Goal: Task Accomplishment & Management: Use online tool/utility

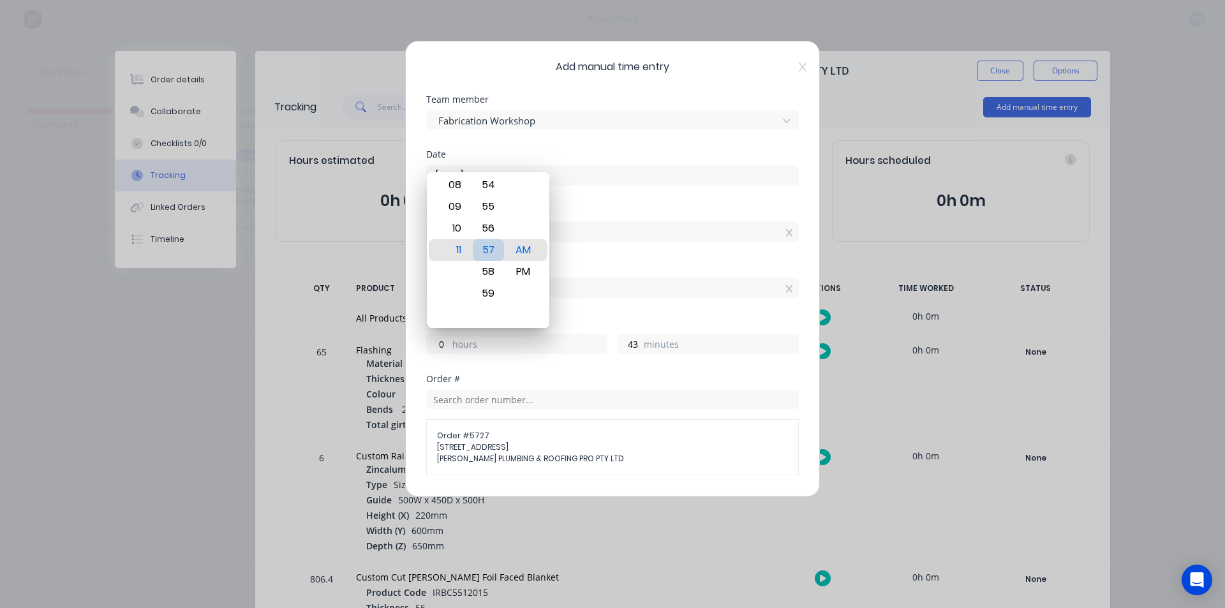
scroll to position [128, 0]
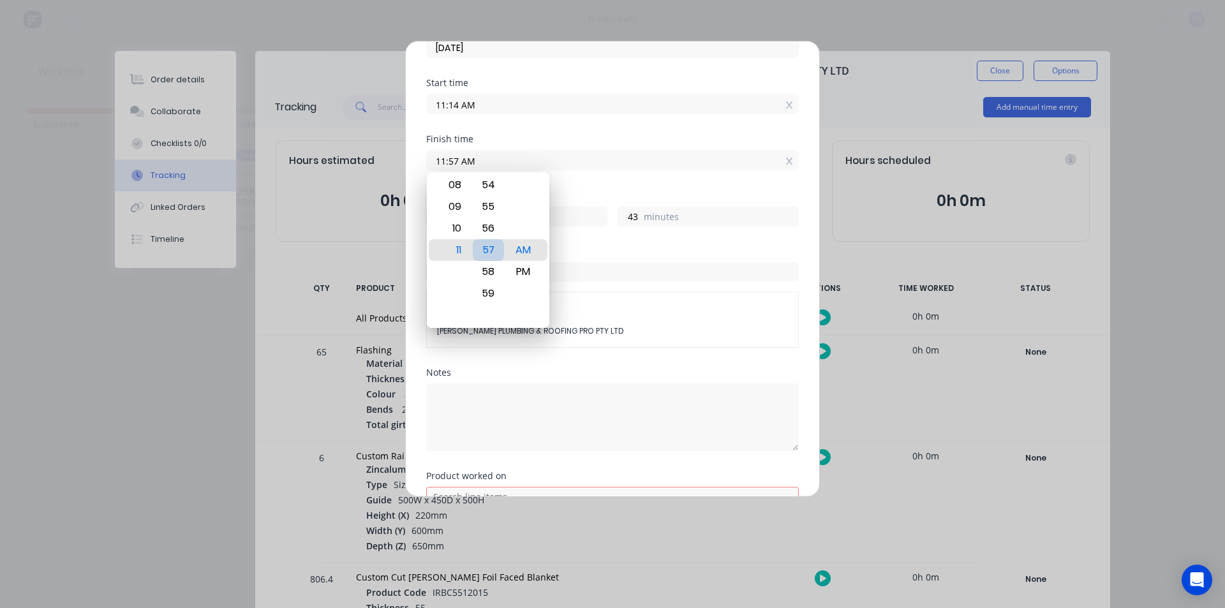
click at [493, 246] on div "57" at bounding box center [488, 250] width 31 height 22
click at [600, 226] on div "0 hours" at bounding box center [516, 216] width 181 height 20
click at [607, 248] on div "Order #" at bounding box center [612, 251] width 373 height 9
click at [582, 225] on div "Hours worked 0 hours 43 minutes" at bounding box center [612, 219] width 373 height 56
click at [703, 163] on input "11:57 AM" at bounding box center [612, 160] width 371 height 19
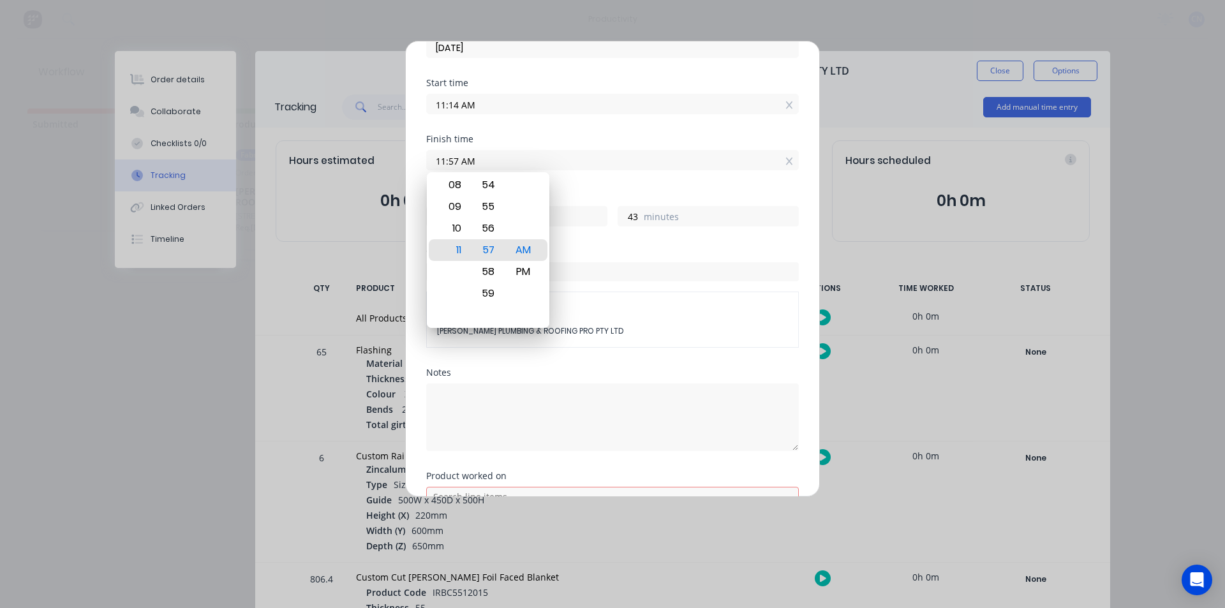
drag, startPoint x: 455, startPoint y: 163, endPoint x: 427, endPoint y: 167, distance: 28.3
click at [427, 167] on input "11:57 AM" at bounding box center [612, 160] width 371 height 19
click at [454, 163] on input "11:57 AM" at bounding box center [612, 160] width 371 height 19
drag, startPoint x: 457, startPoint y: 163, endPoint x: 418, endPoint y: 164, distance: 38.3
click at [418, 164] on div "Add manual time entry Team member Fabrication Workshop Date [DATE] Start time 1…" at bounding box center [612, 269] width 415 height 456
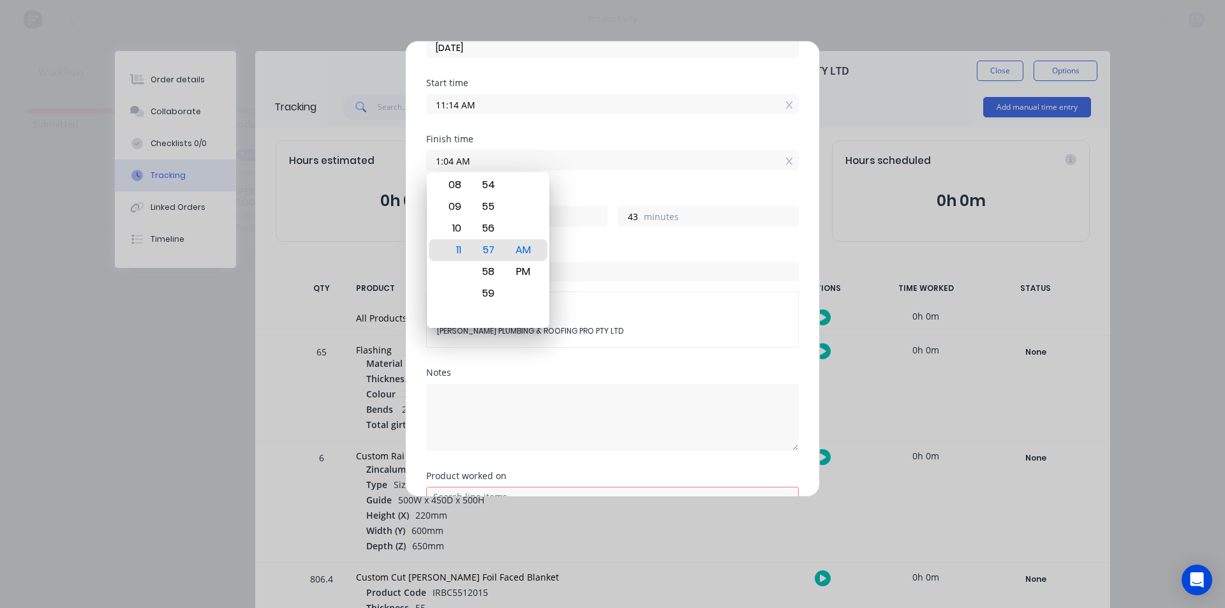
click at [528, 540] on button "Add manual time entry" at bounding box center [582, 550] width 108 height 20
type input "01:04 AM"
type input "13"
type input "50"
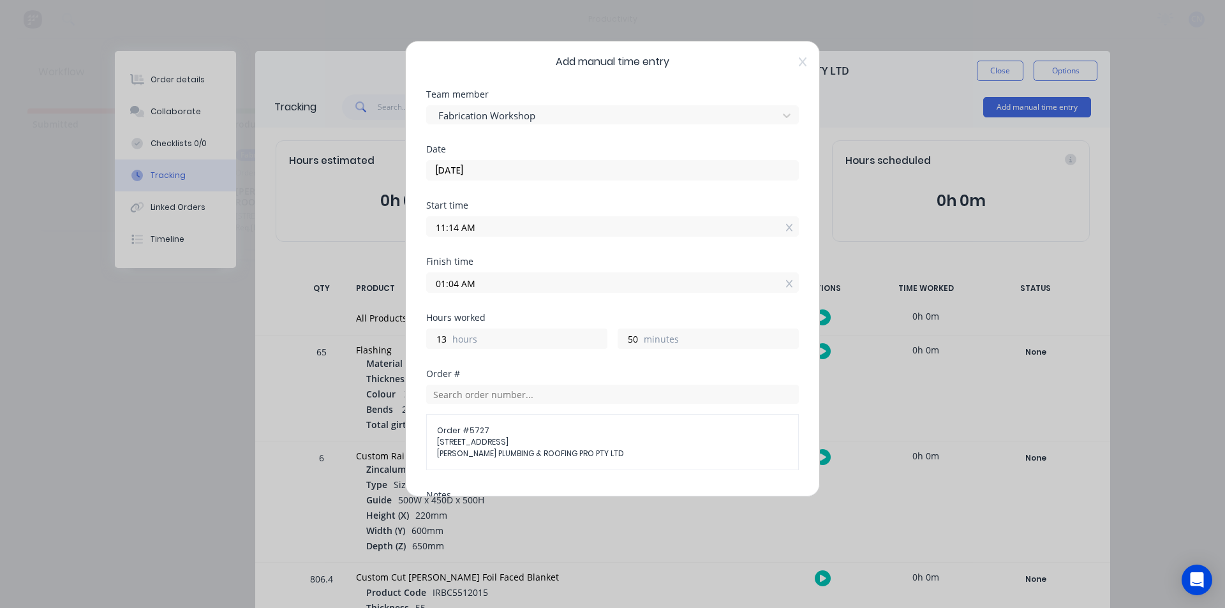
scroll to position [0, 0]
click at [459, 179] on input "[DATE]" at bounding box center [612, 175] width 371 height 19
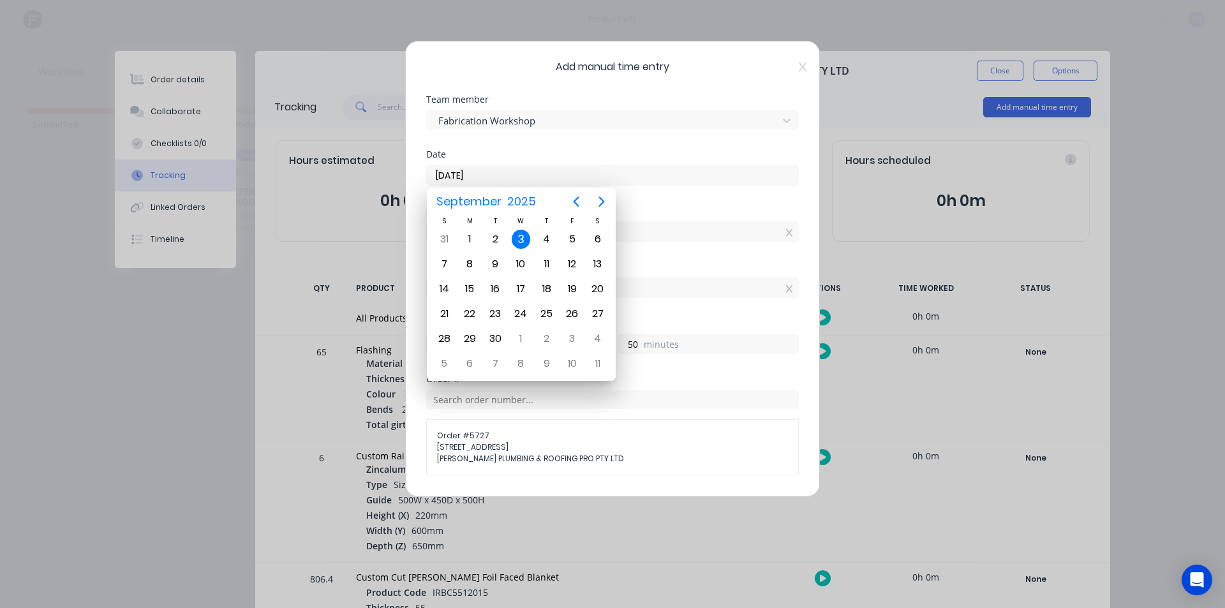
click at [522, 233] on div "3" at bounding box center [521, 239] width 19 height 19
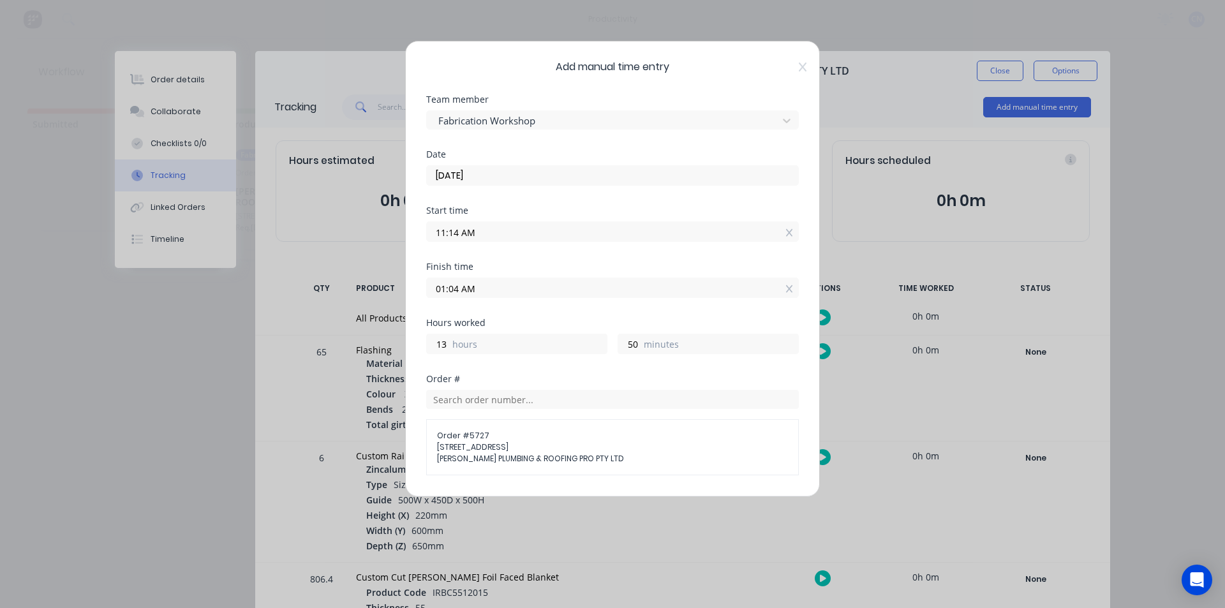
click at [468, 290] on input "01:04 AM" at bounding box center [612, 287] width 371 height 19
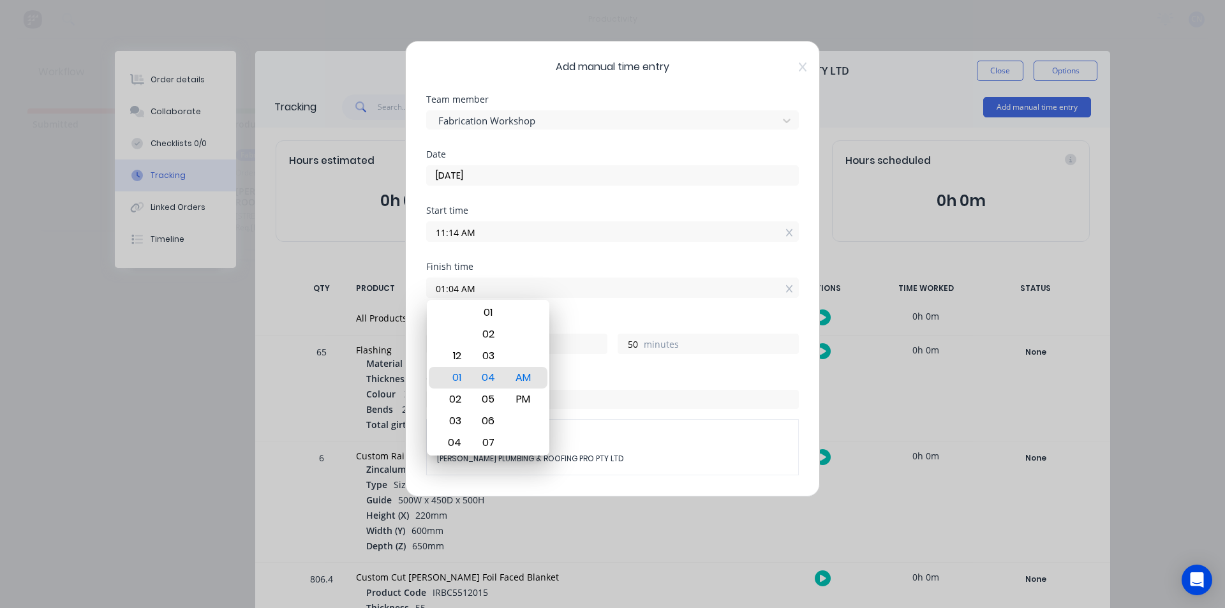
click at [489, 283] on input "01:04 AM" at bounding box center [612, 287] width 371 height 19
type input "01:04 PM"
type input "1"
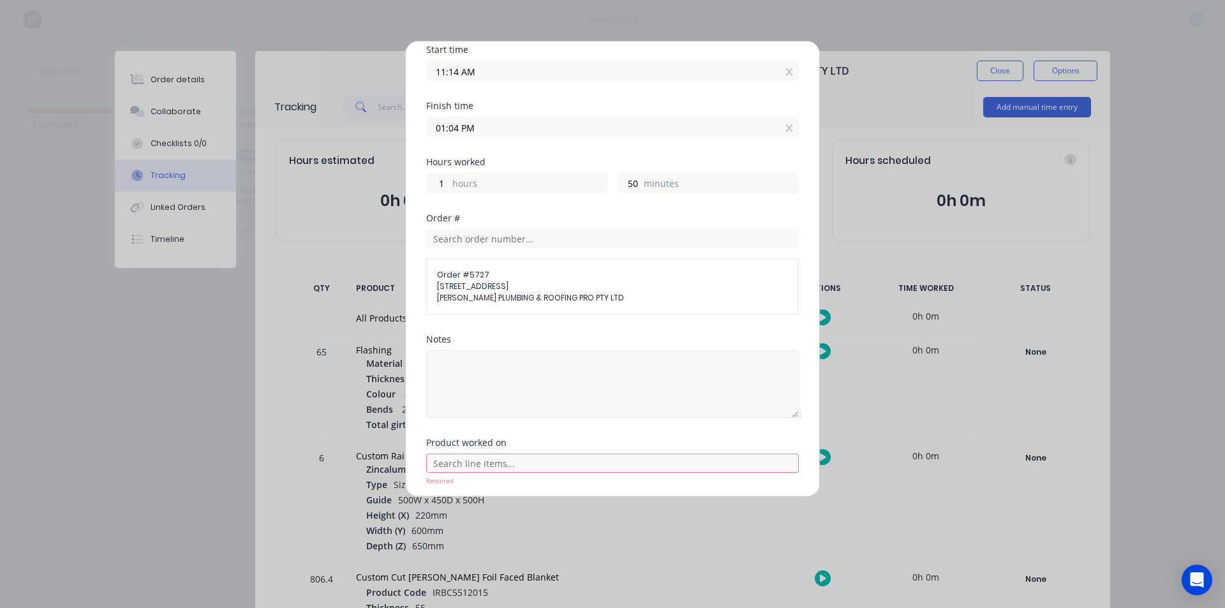
scroll to position [209, 0]
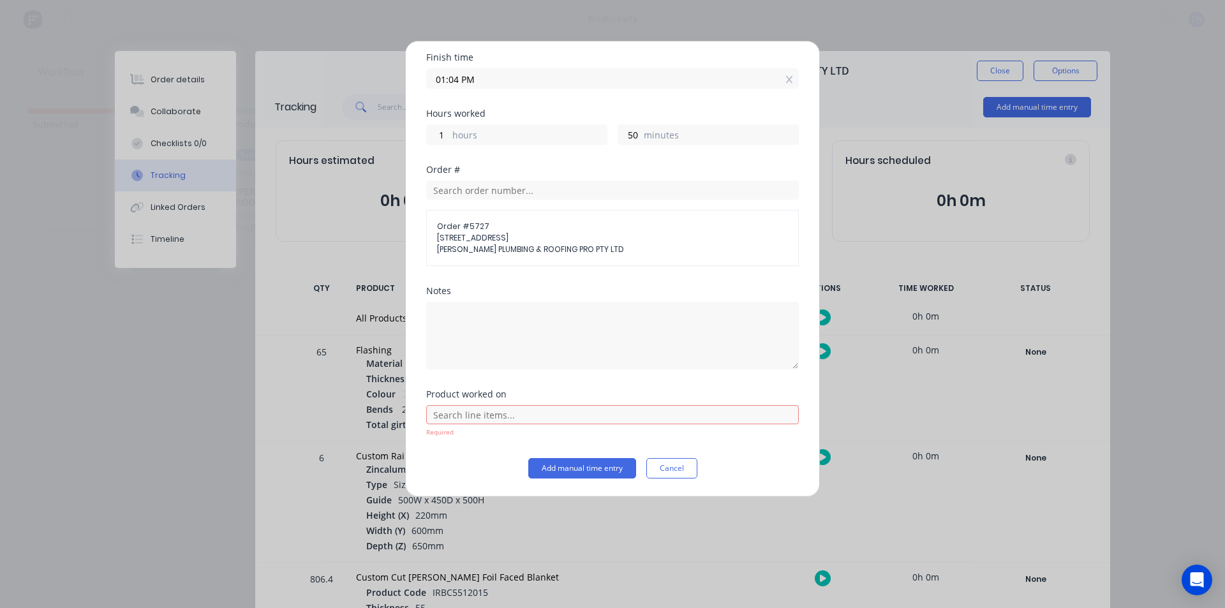
click at [458, 229] on span "Order # 5727" at bounding box center [612, 226] width 351 height 11
click at [463, 198] on input "text" at bounding box center [612, 190] width 373 height 19
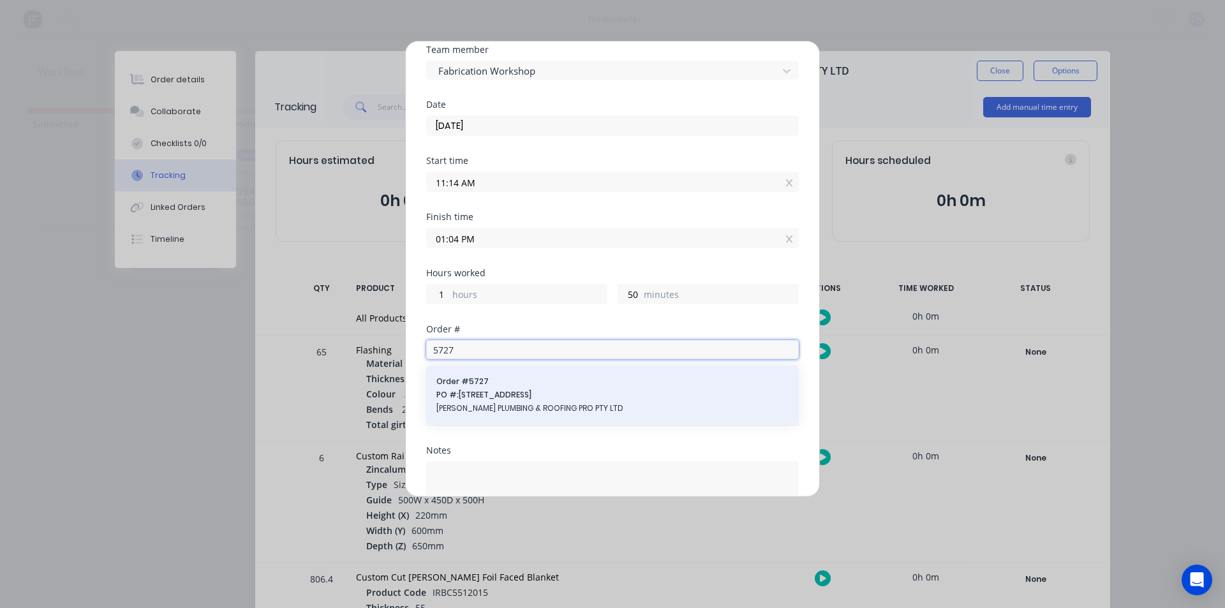
scroll to position [128, 0]
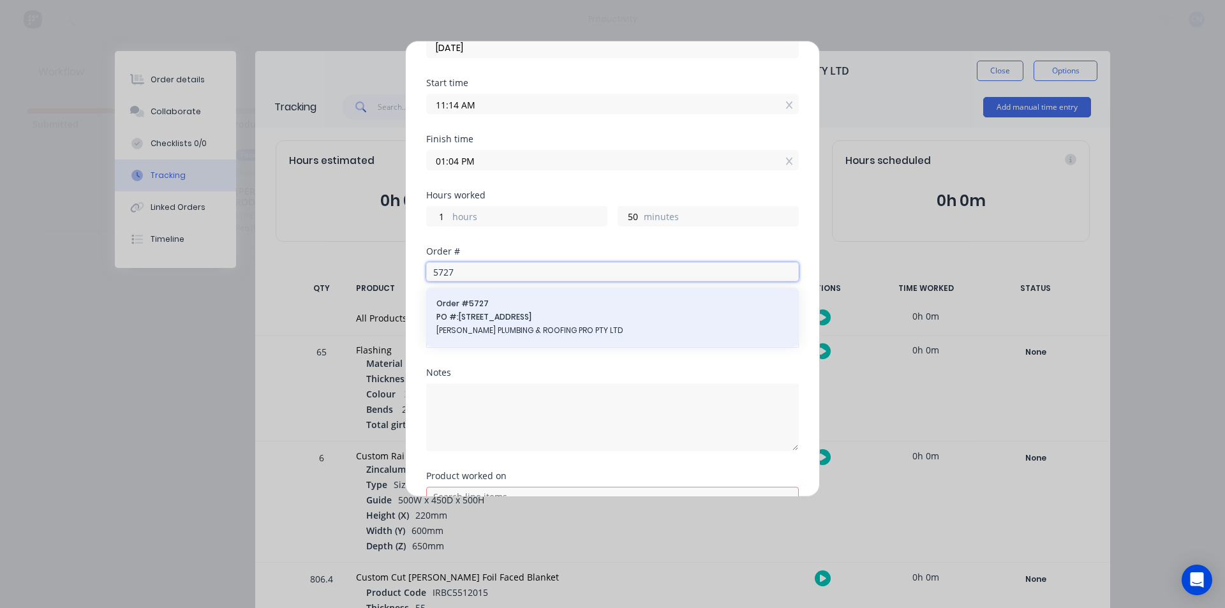
type input "5727"
click at [487, 320] on span "PO #: [STREET_ADDRESS]" at bounding box center [612, 316] width 352 height 11
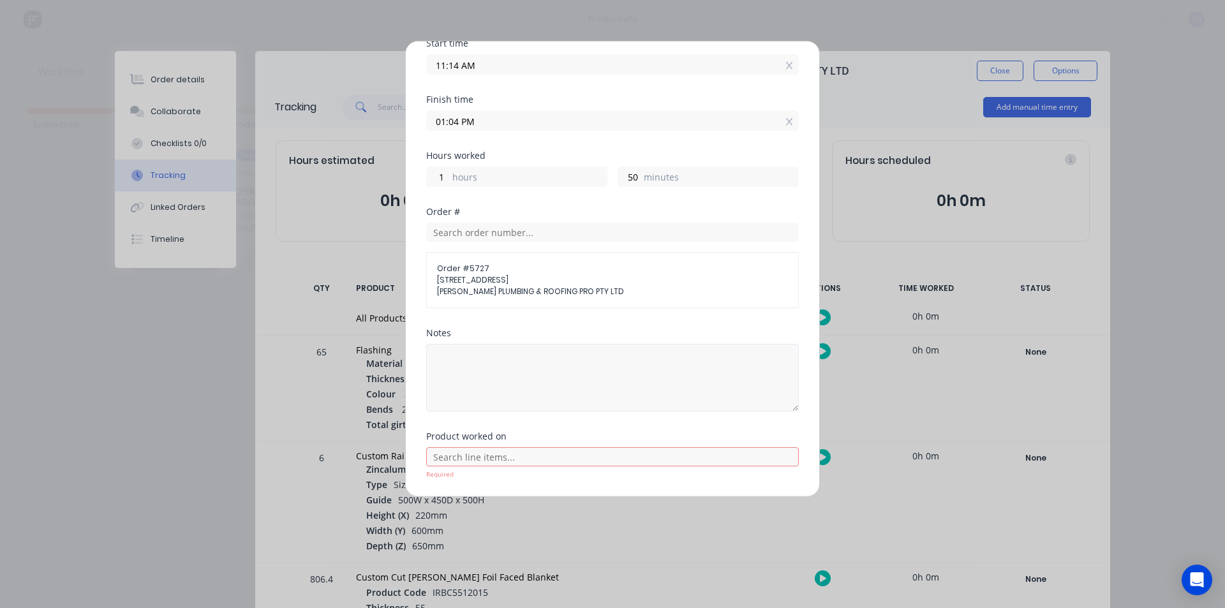
scroll to position [209, 0]
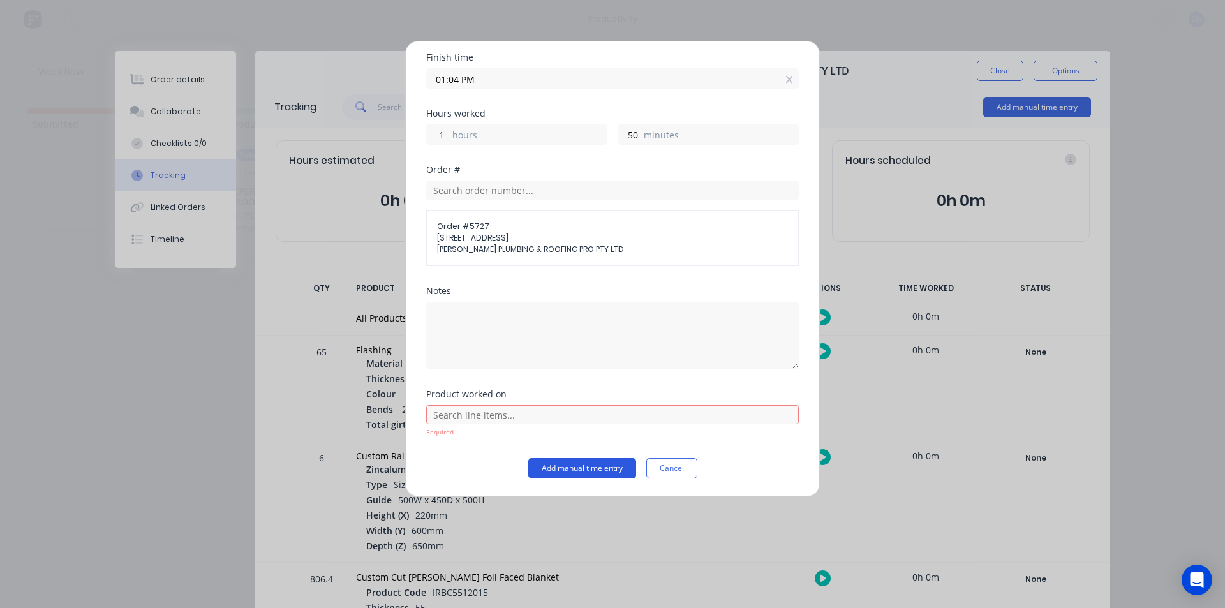
click at [545, 471] on button "Add manual time entry" at bounding box center [582, 468] width 108 height 20
click at [503, 422] on input "text" at bounding box center [612, 414] width 373 height 19
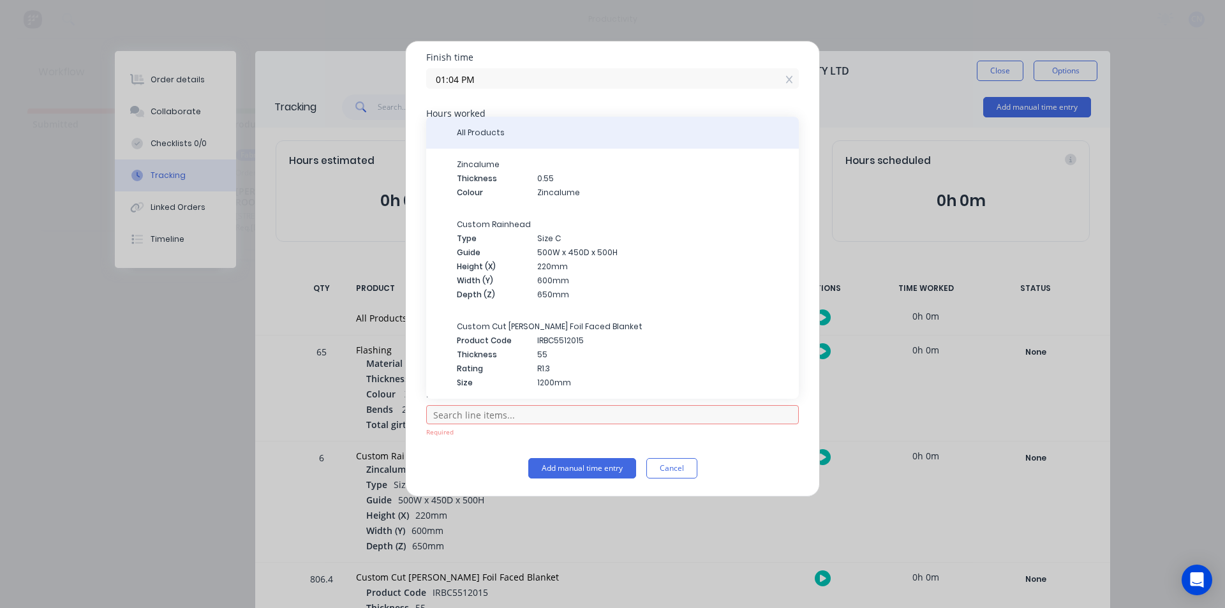
click at [505, 136] on span "All Products" at bounding box center [623, 132] width 332 height 11
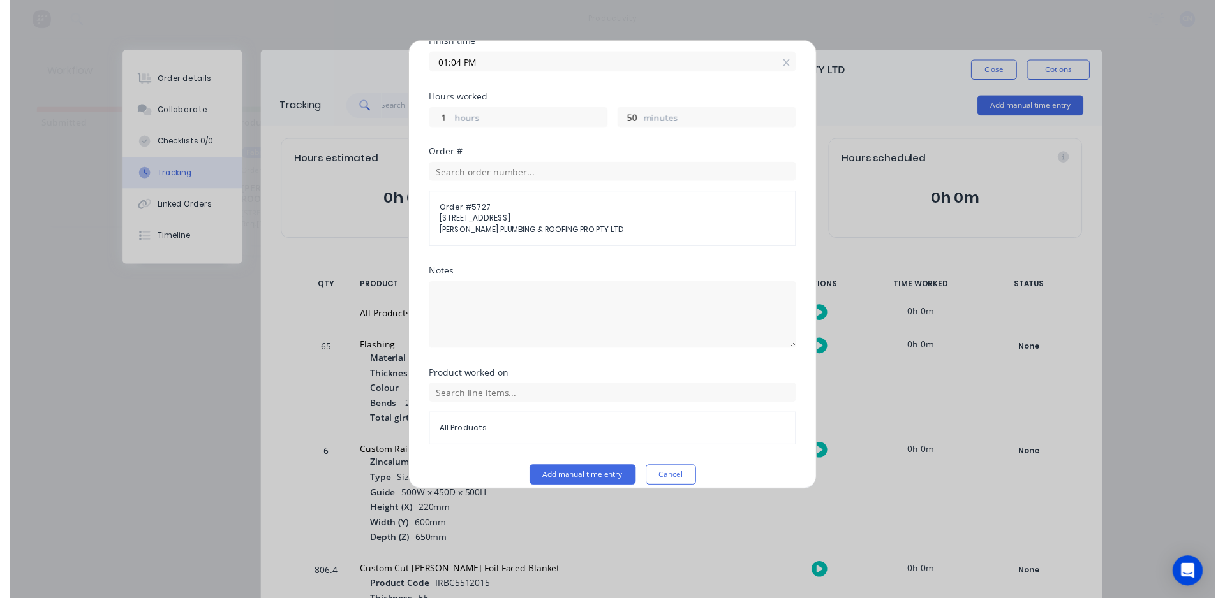
scroll to position [239, 0]
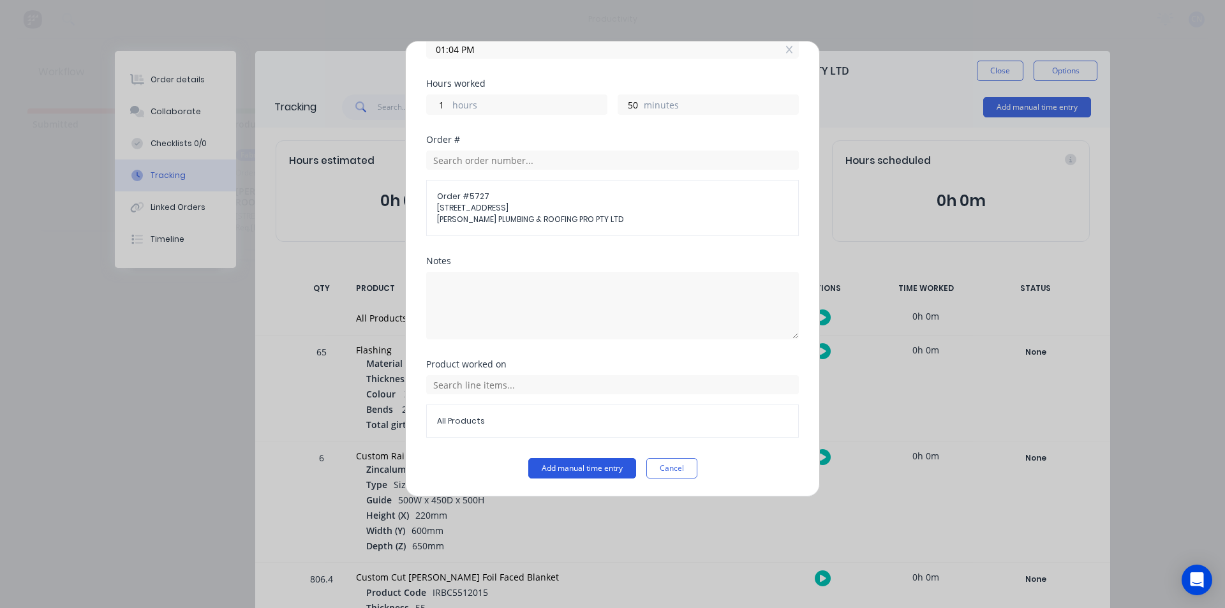
click at [567, 471] on button "Add manual time entry" at bounding box center [582, 468] width 108 height 20
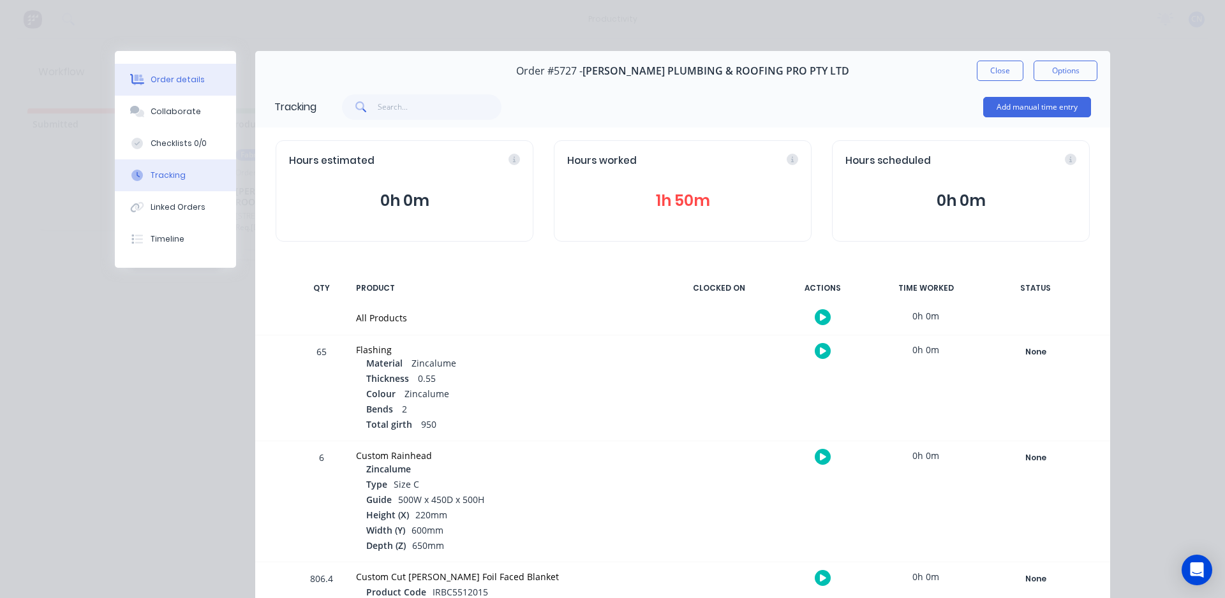
click at [163, 78] on div "Order details" at bounding box center [178, 79] width 54 height 11
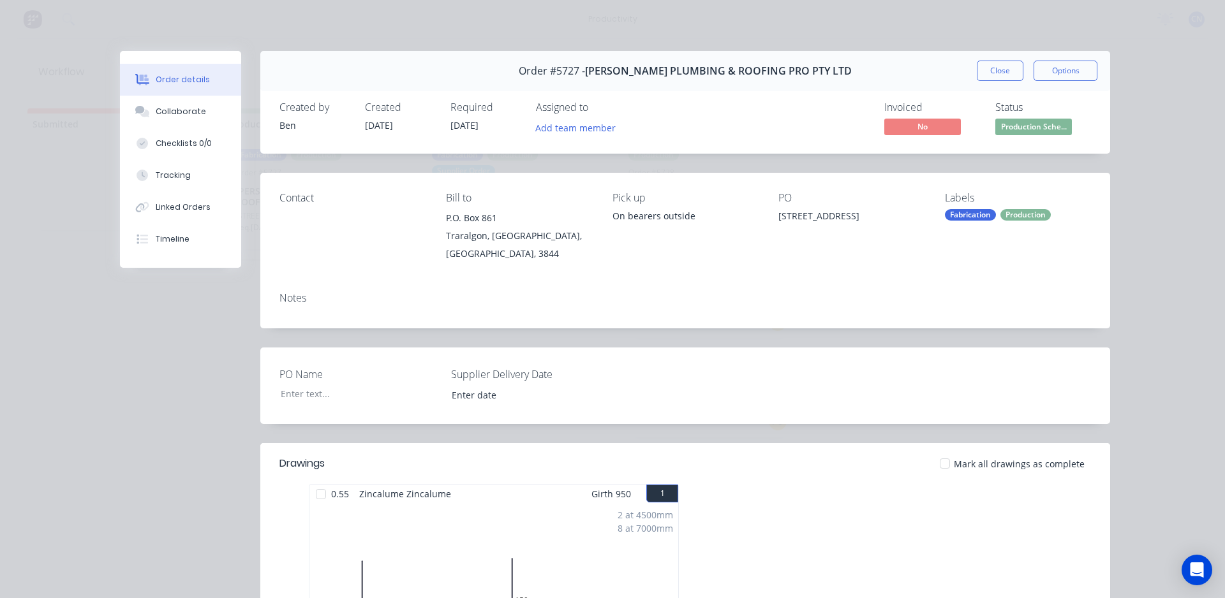
click at [320, 483] on div at bounding box center [321, 495] width 26 height 26
click at [991, 71] on button "Close" at bounding box center [1000, 71] width 47 height 20
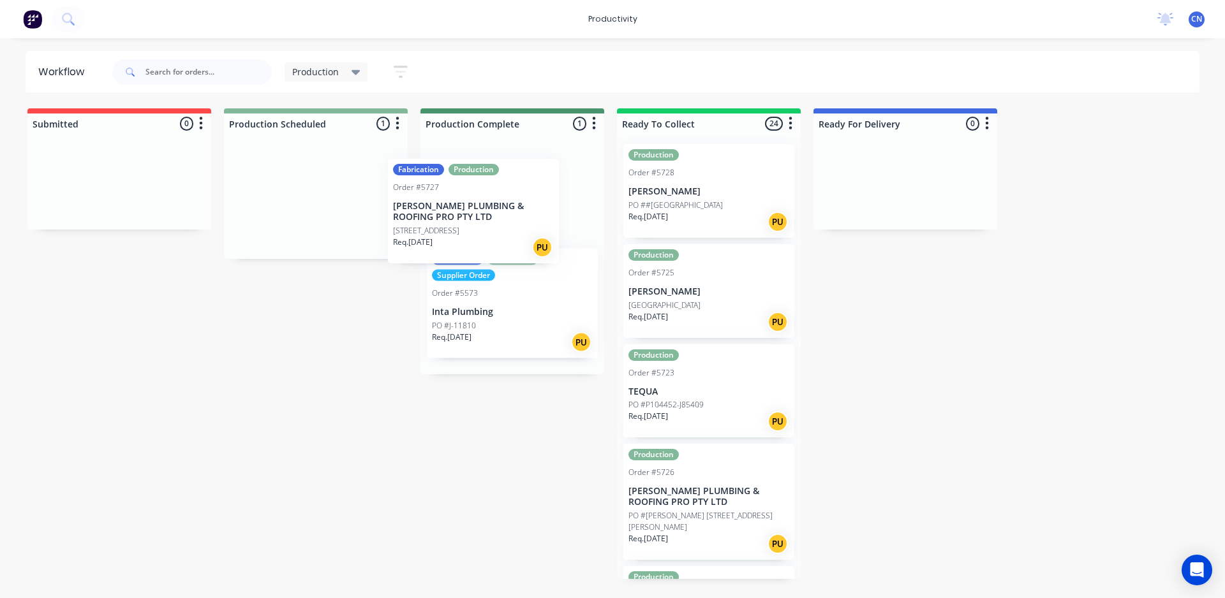
drag, startPoint x: 312, startPoint y: 207, endPoint x: 491, endPoint y: 225, distance: 179.5
click at [490, 225] on div "Submitted 0 Production Scheduled 1 Fabrication Production Order #5727 [PERSON_N…" at bounding box center [961, 343] width 1943 height 471
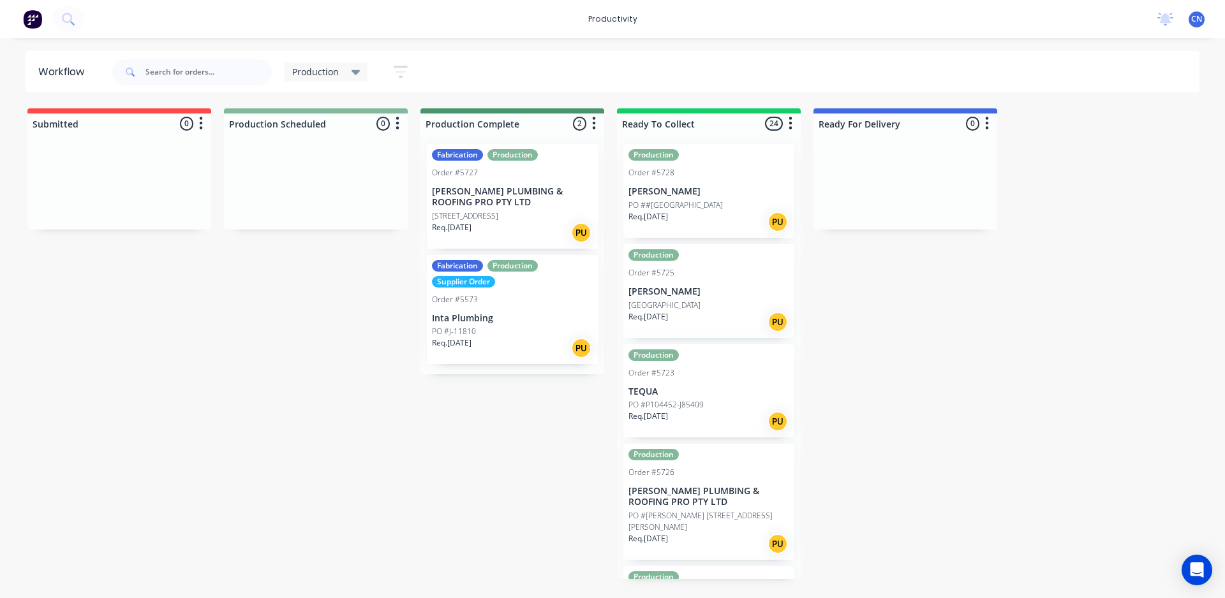
click at [710, 204] on p "PO ##[GEOGRAPHIC_DATA]" at bounding box center [675, 205] width 94 height 11
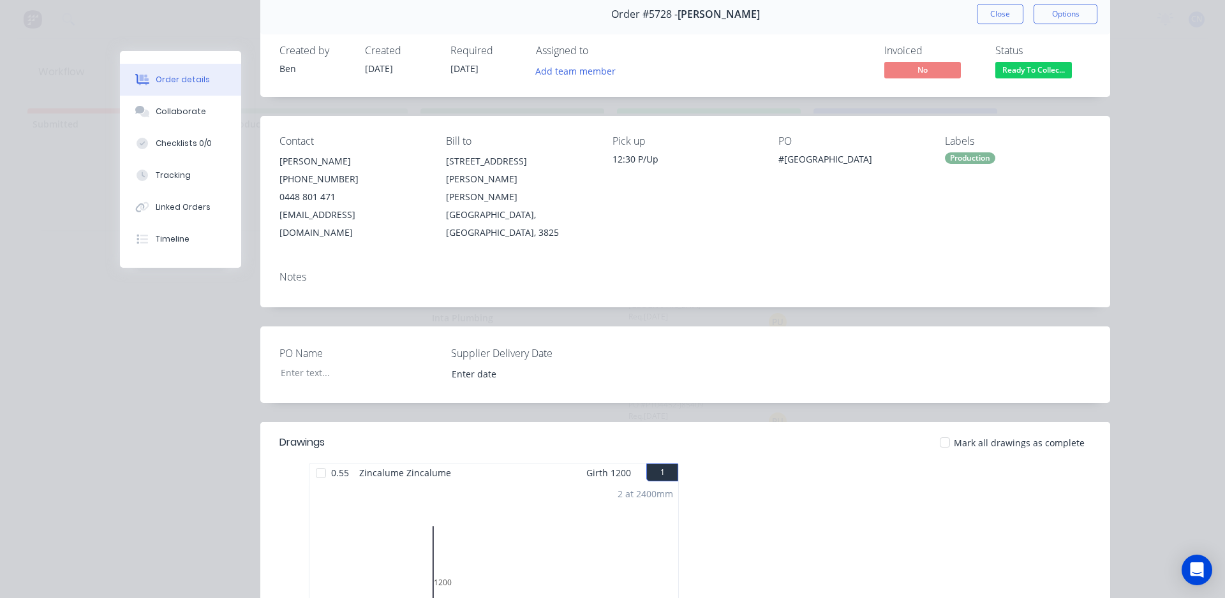
scroll to position [0, 0]
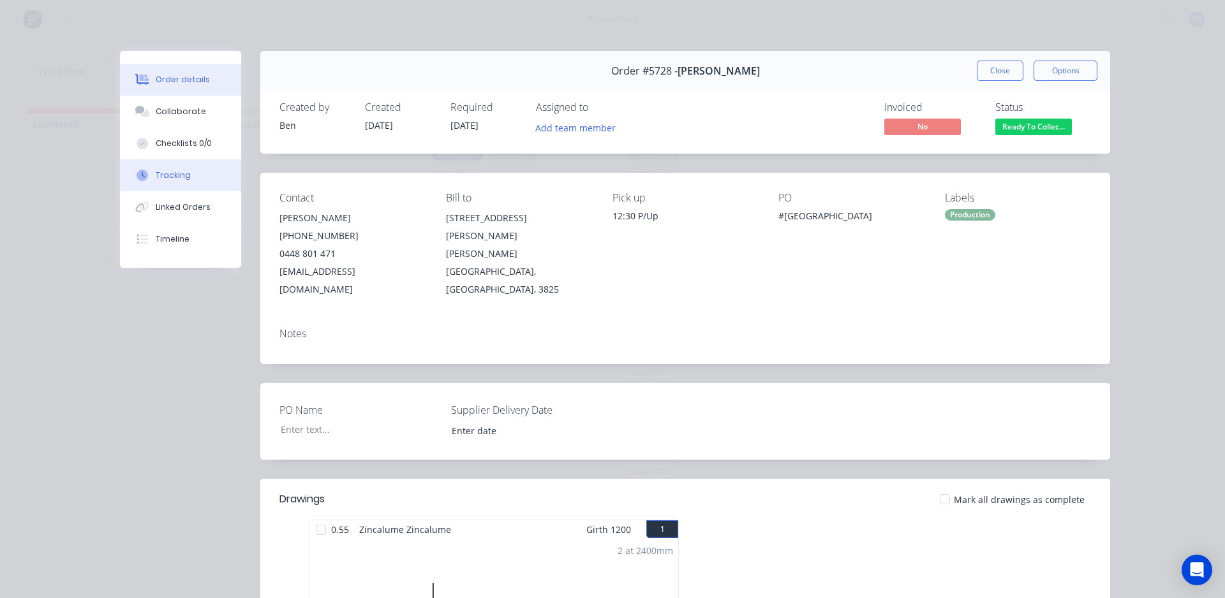
click at [165, 175] on div "Tracking" at bounding box center [173, 175] width 35 height 11
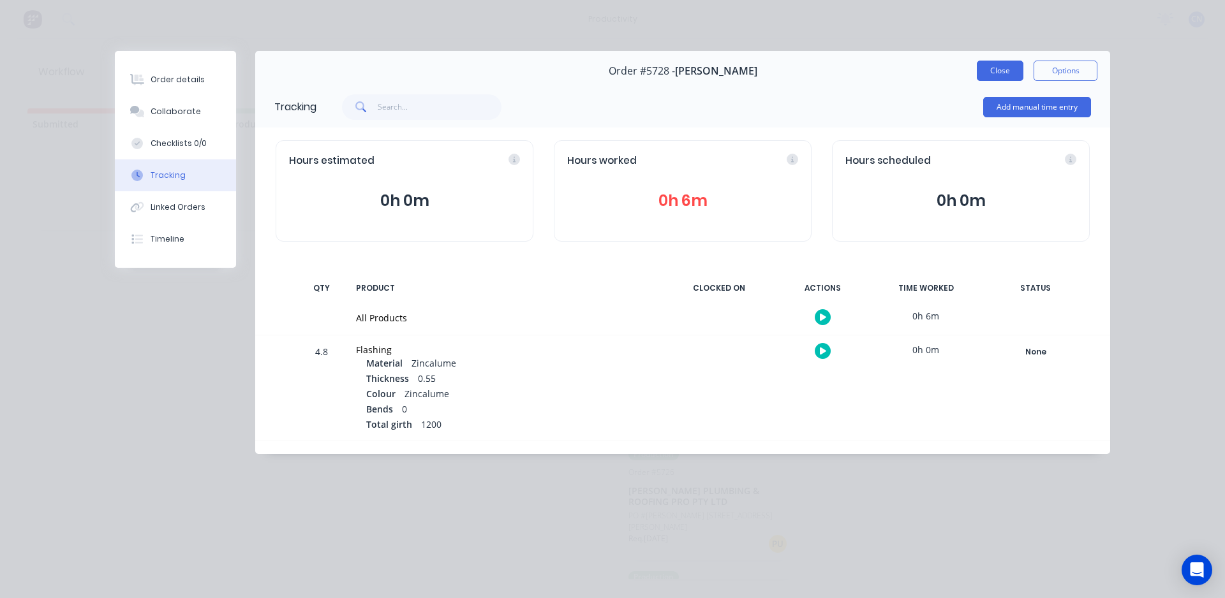
click at [1009, 63] on button "Close" at bounding box center [1000, 71] width 47 height 20
